Goal: Use online tool/utility: Utilize a website feature to perform a specific function

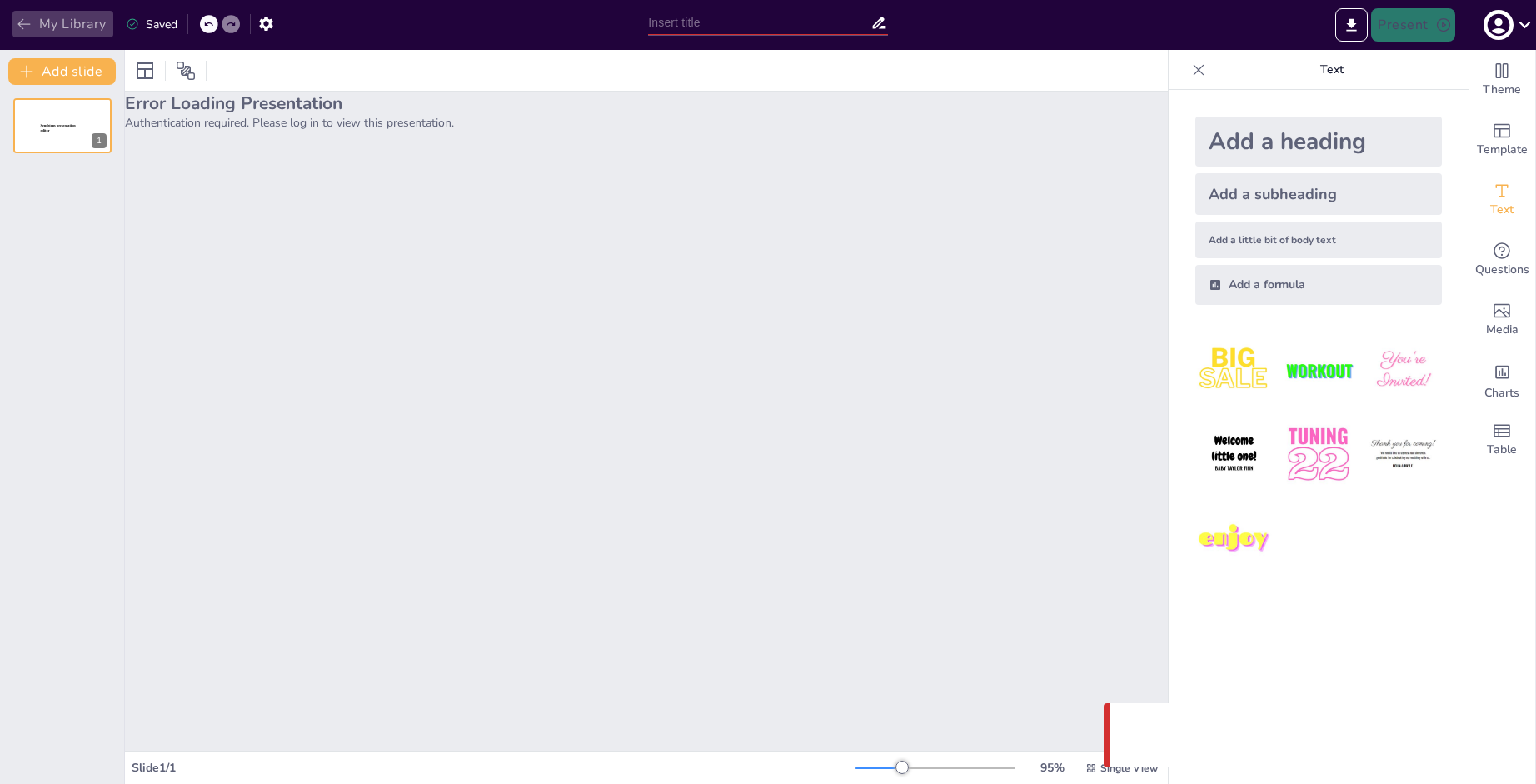
click at [31, 18] on icon "button" at bounding box center [24, 24] width 17 height 17
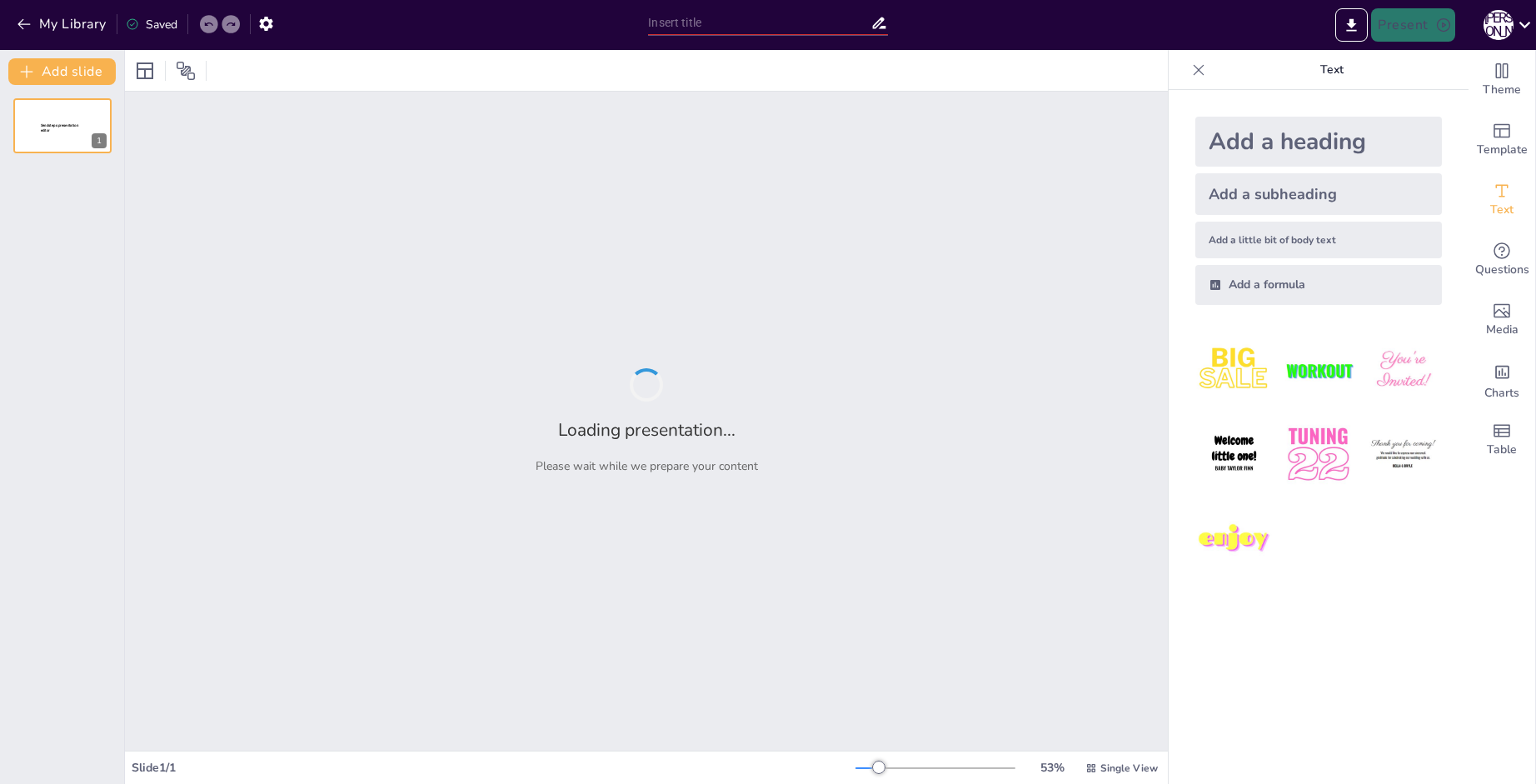
type input "Готика в [GEOGRAPHIC_DATA]: [GEOGRAPHIC_DATA], [GEOGRAPHIC_DATA] и [GEOGRAPHIC_…"
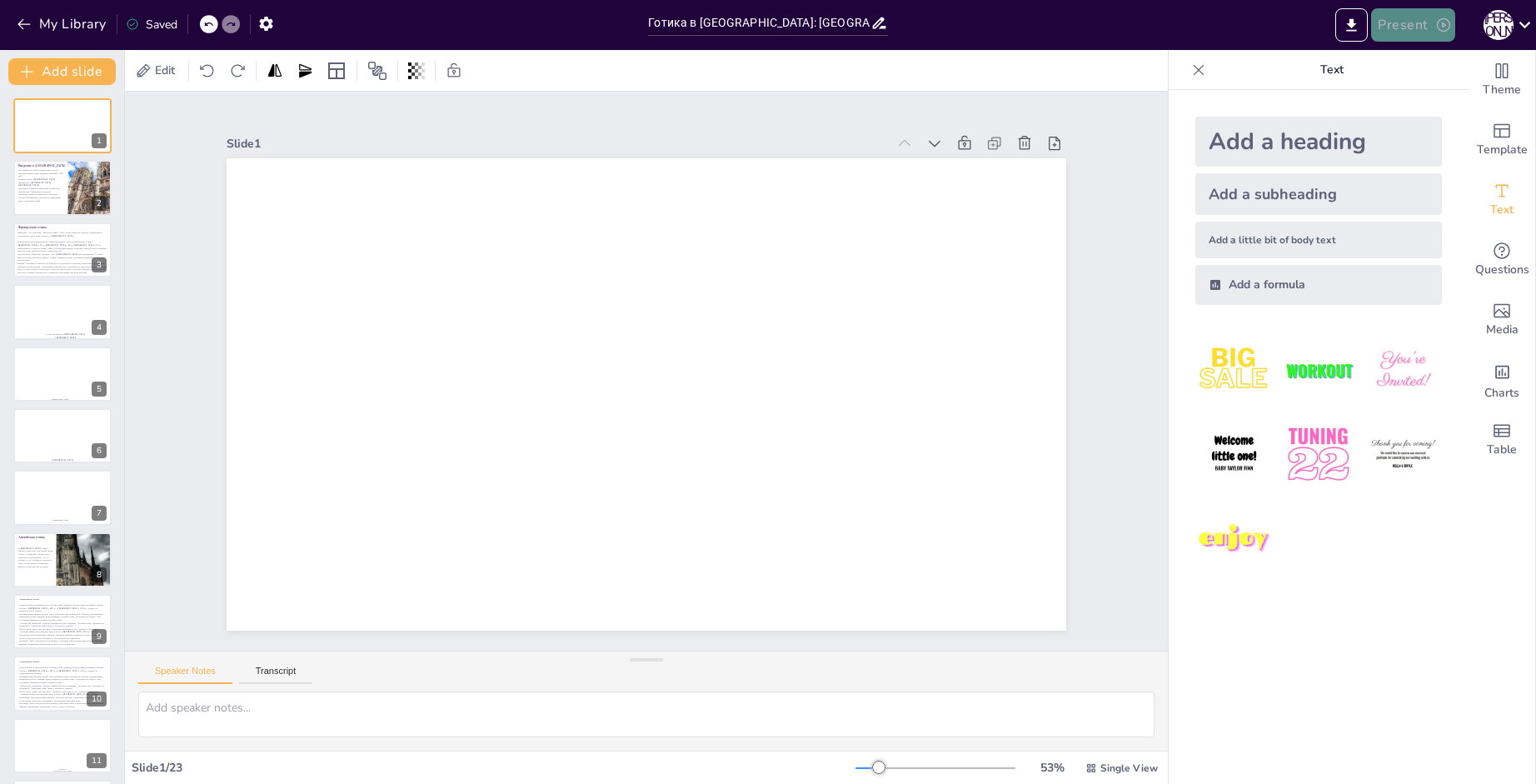
click at [1414, 31] on button "Present" at bounding box center [1413, 25] width 83 height 34
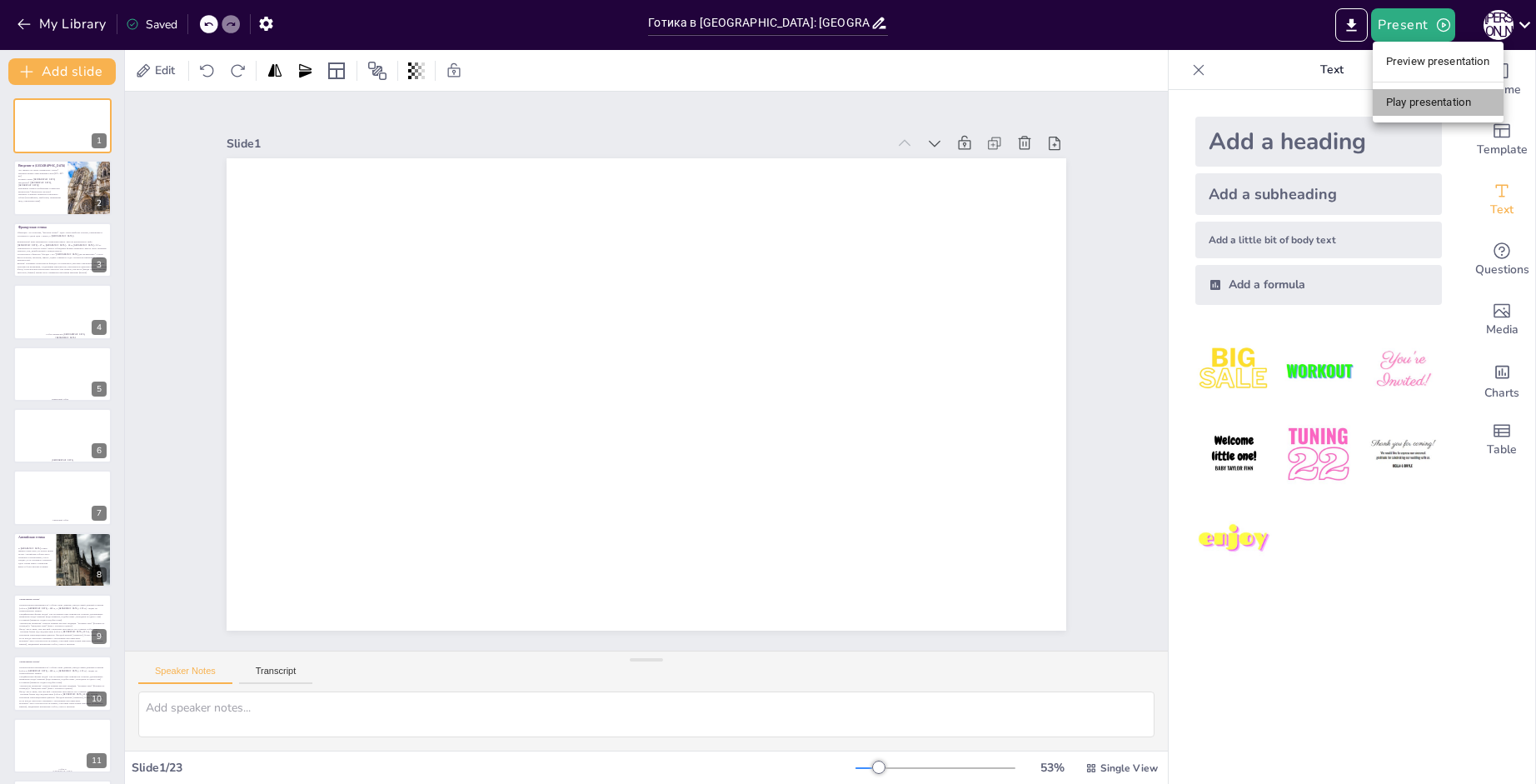
click at [1419, 102] on li "Play presentation" at bounding box center [1439, 103] width 131 height 27
